Goal: Task Accomplishment & Management: Manage account settings

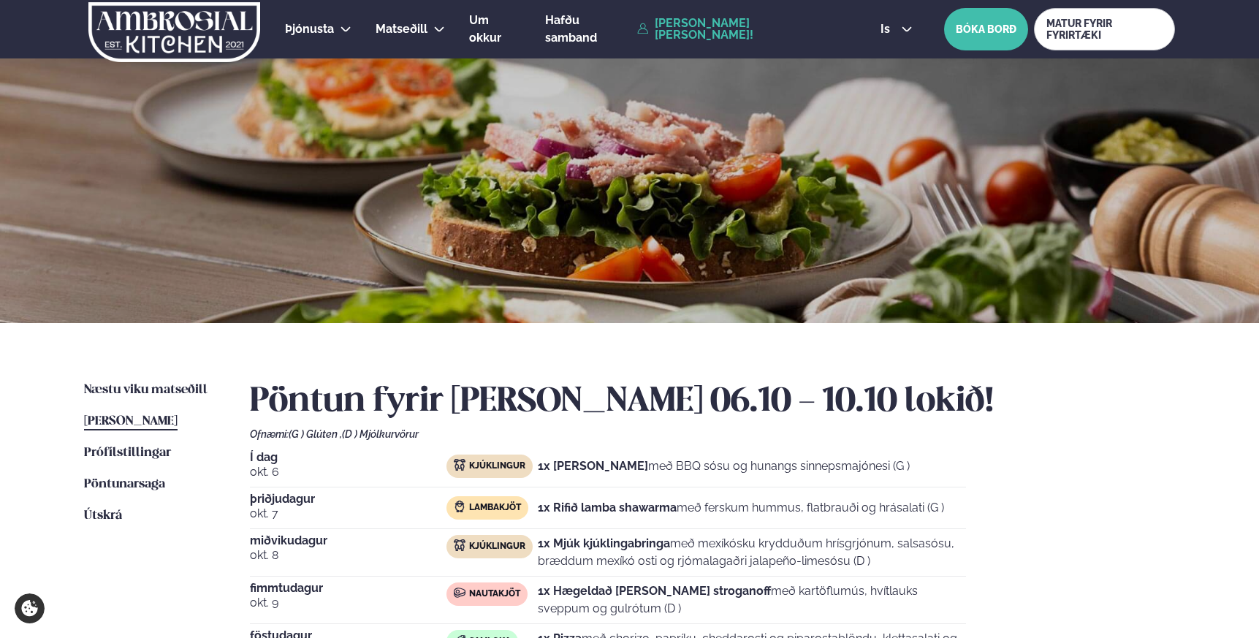
scroll to position [82, 0]
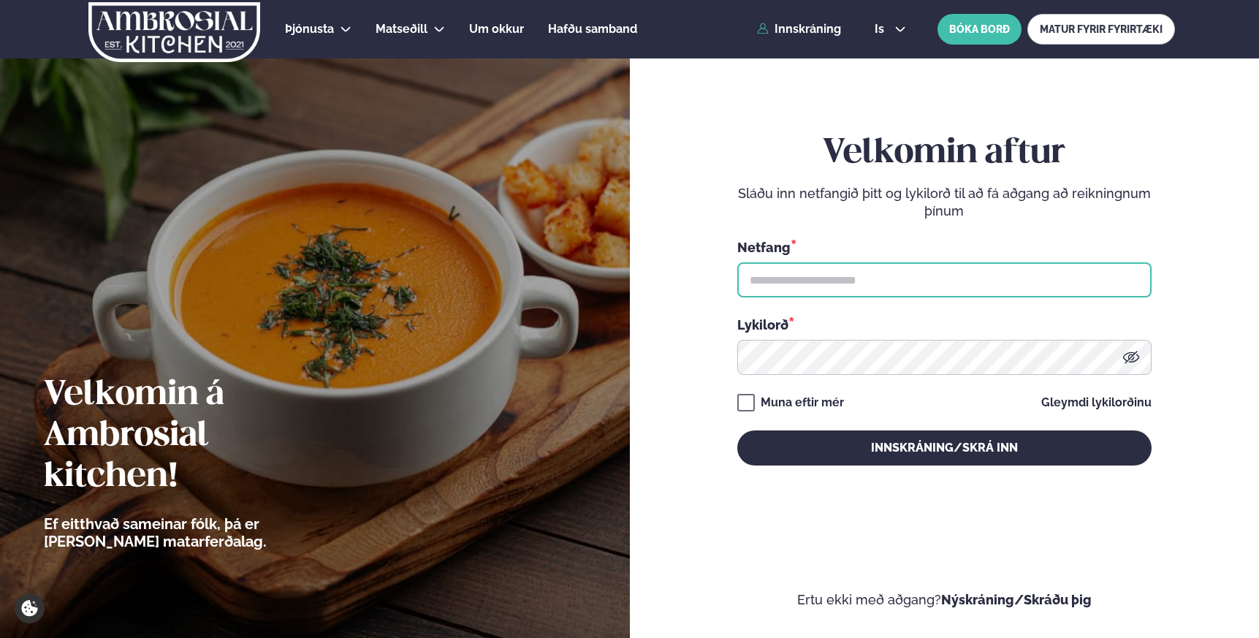
click at [775, 271] on input "text" at bounding box center [944, 279] width 414 height 35
type input "**********"
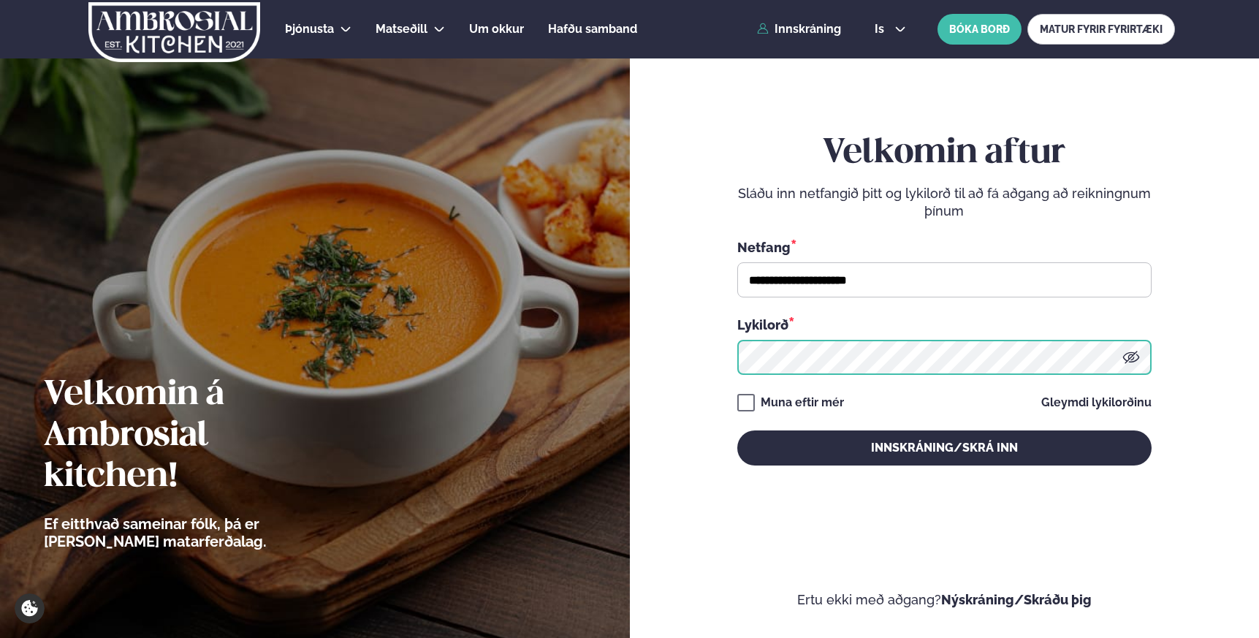
click at [737, 430] on button "Innskráning/Skrá inn" at bounding box center [944, 447] width 414 height 35
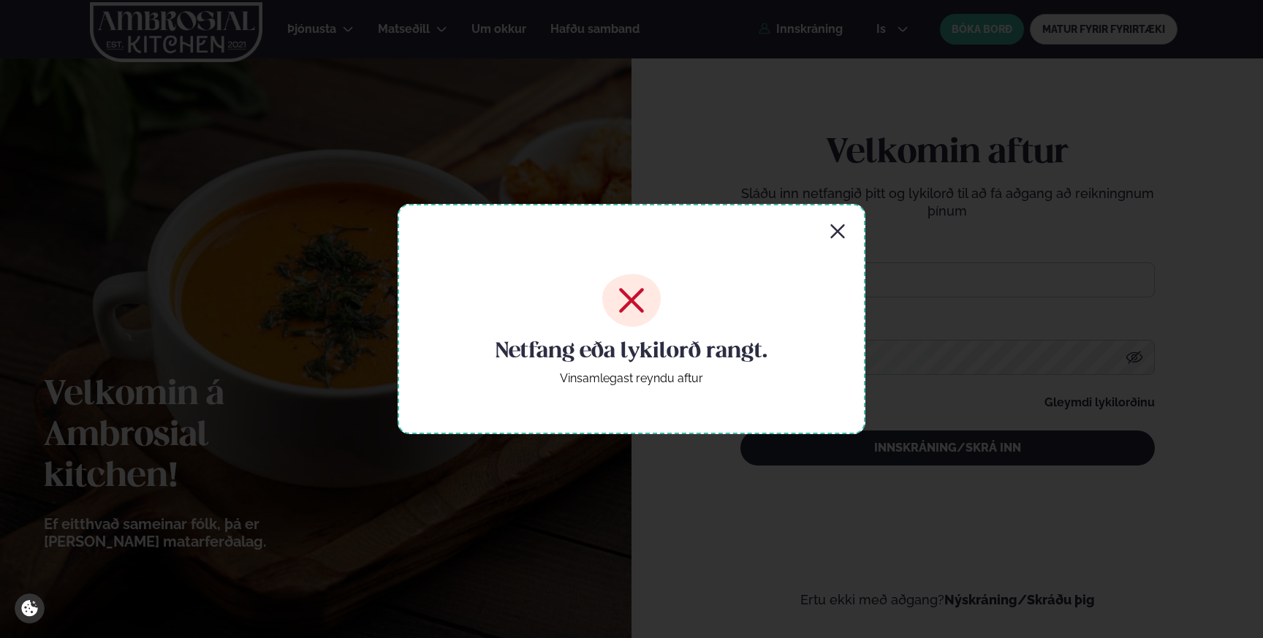
click at [830, 235] on icon "button" at bounding box center [838, 232] width 18 height 18
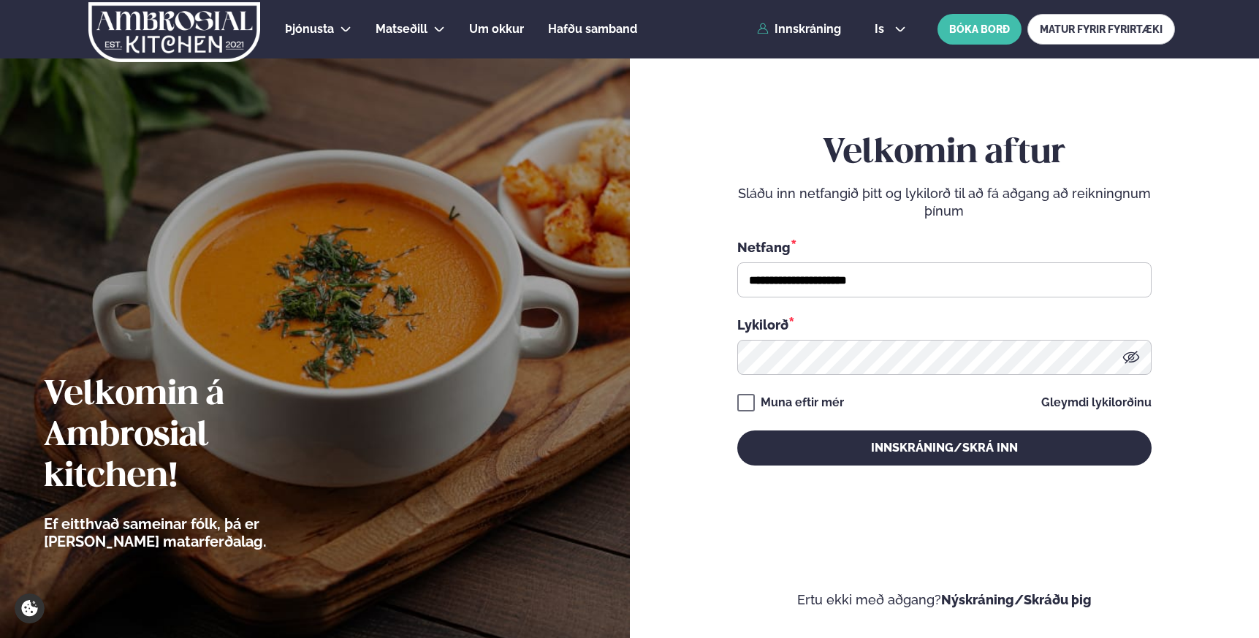
click at [1125, 357] on icon at bounding box center [1131, 358] width 18 height 18
click at [737, 430] on button "Innskráning/Skrá inn" at bounding box center [944, 447] width 414 height 35
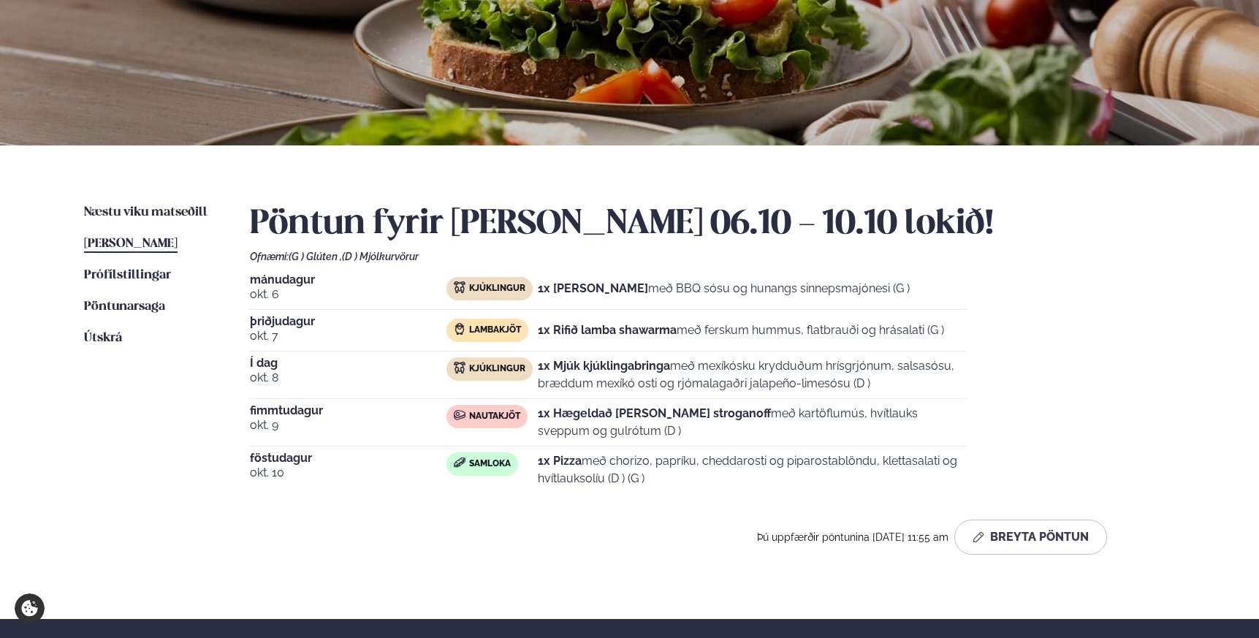
scroll to position [180, 0]
